Goal: Register for event/course

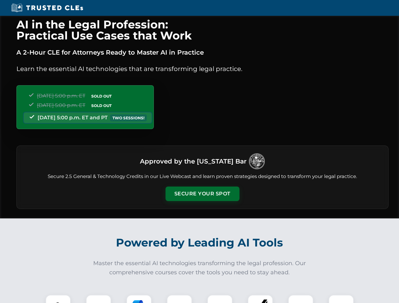
click at [202, 194] on button "Secure Your Spot" at bounding box center [202, 194] width 74 height 15
click at [58, 299] on img at bounding box center [58, 307] width 18 height 18
click at [98, 299] on div at bounding box center [98, 307] width 25 height 25
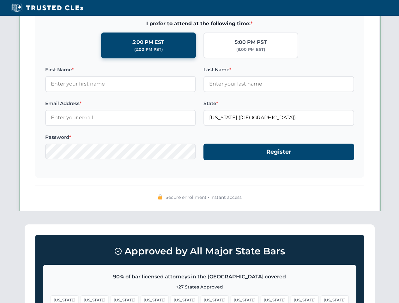
click at [291, 299] on span "[US_STATE]" at bounding box center [304, 299] width 27 height 9
